Goal: Task Accomplishment & Management: Use online tool/utility

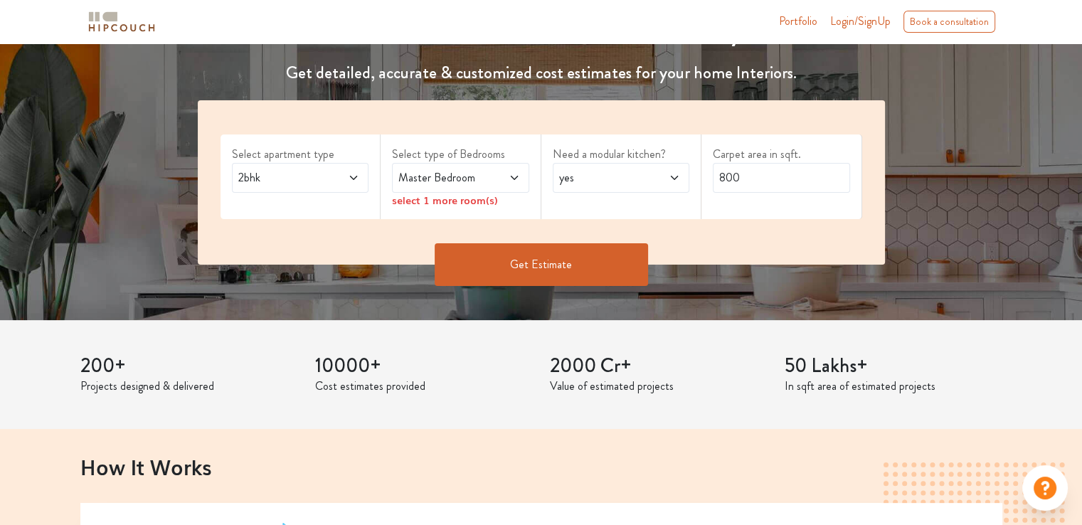
scroll to position [213, 0]
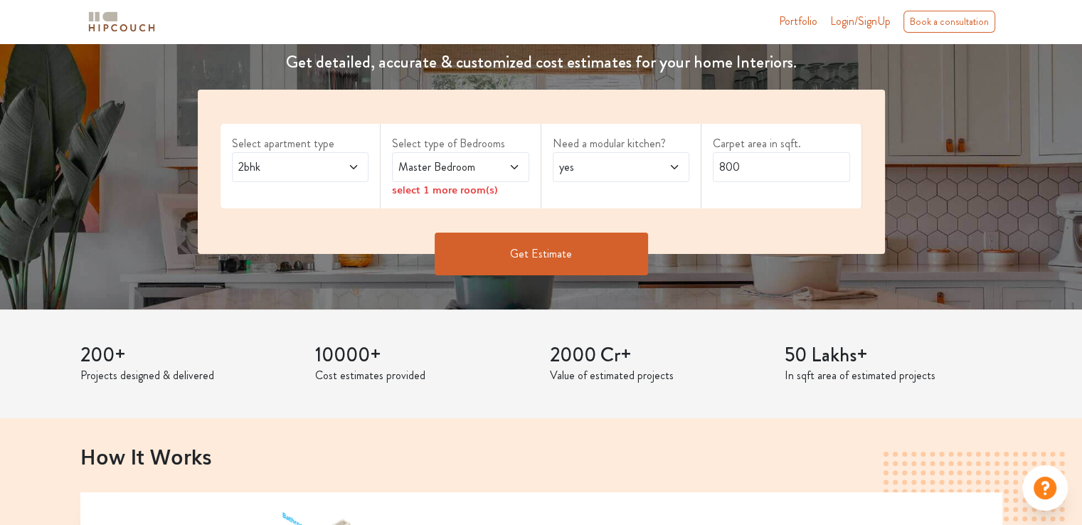
click at [324, 162] on span "2bhk" at bounding box center [281, 167] width 93 height 17
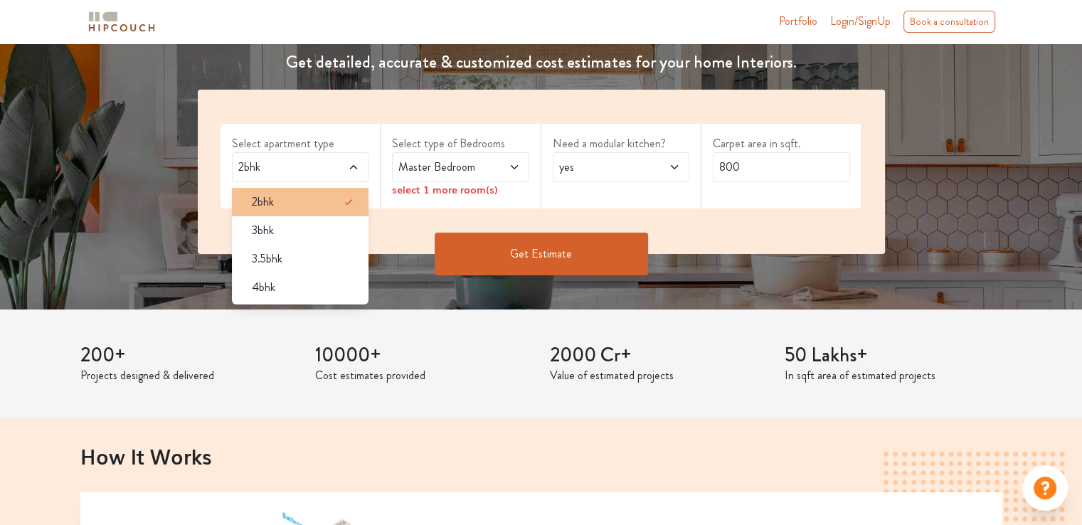
click at [337, 202] on div "2bhk" at bounding box center [304, 201] width 129 height 17
click at [458, 177] on div "Master Bedroom" at bounding box center [460, 167] width 137 height 30
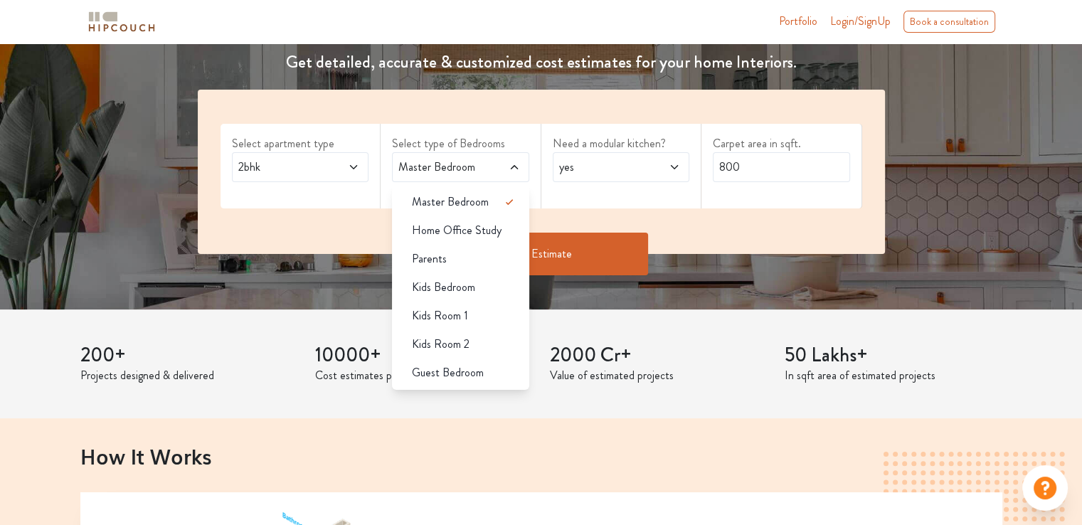
click at [568, 186] on div "Need a modular kitchen? yes" at bounding box center [621, 166] width 161 height 85
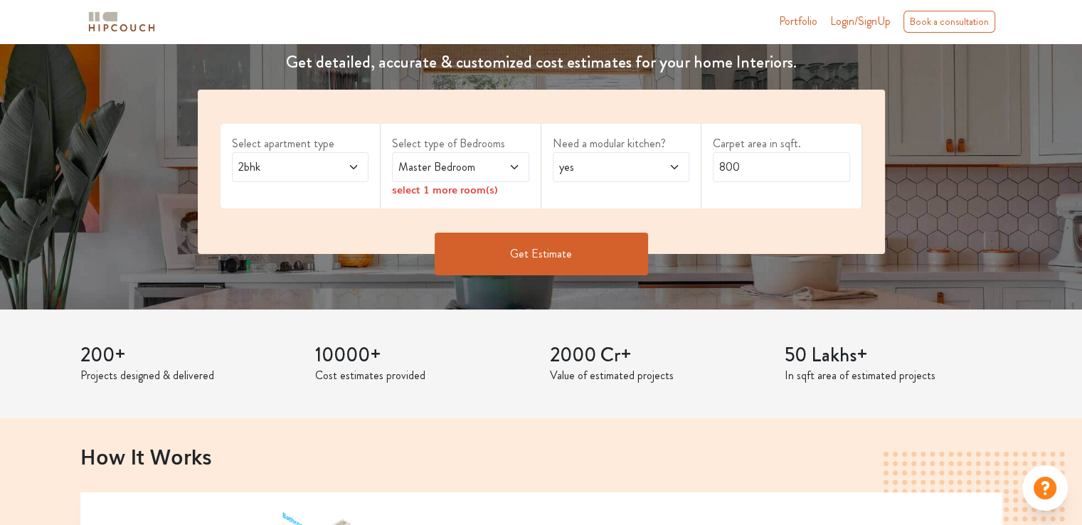
click at [634, 162] on span "yes" at bounding box center [602, 167] width 93 height 17
click at [807, 209] on div "Select apartment type 2bhk Select type of Bedrooms Master Bedroom select 1 more…" at bounding box center [541, 172] width 687 height 164
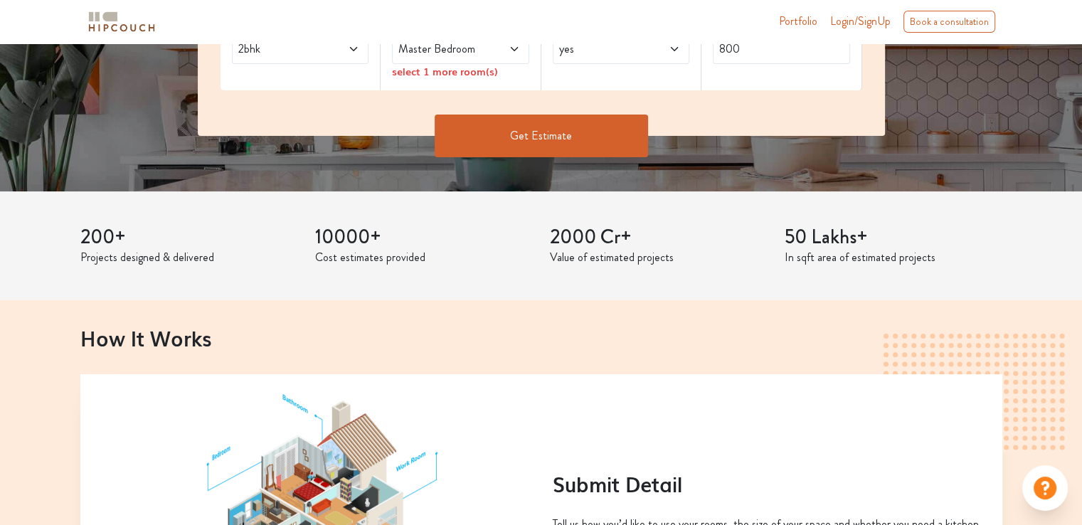
scroll to position [356, 0]
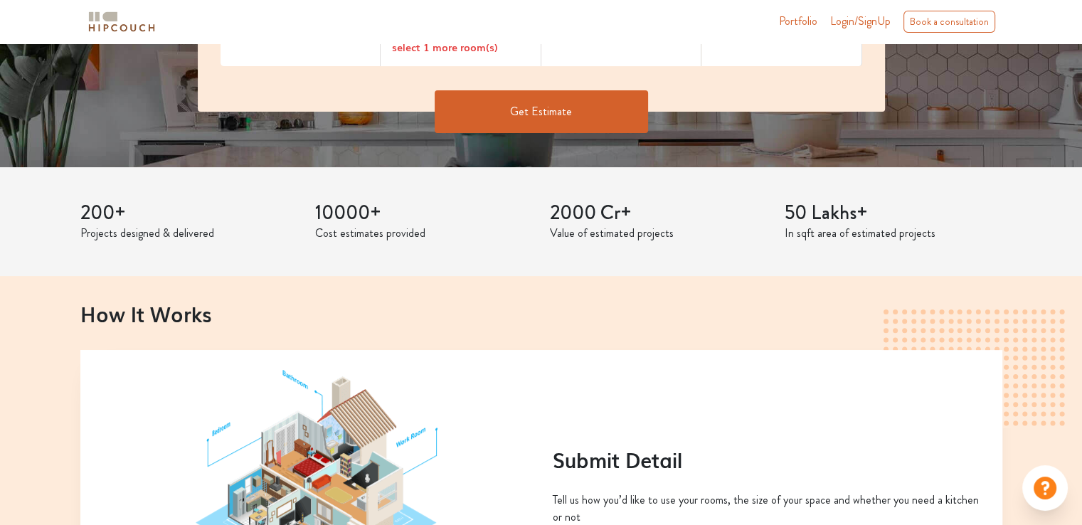
click at [576, 124] on button "Get Estimate" at bounding box center [541, 111] width 213 height 43
